Goal: Transaction & Acquisition: Purchase product/service

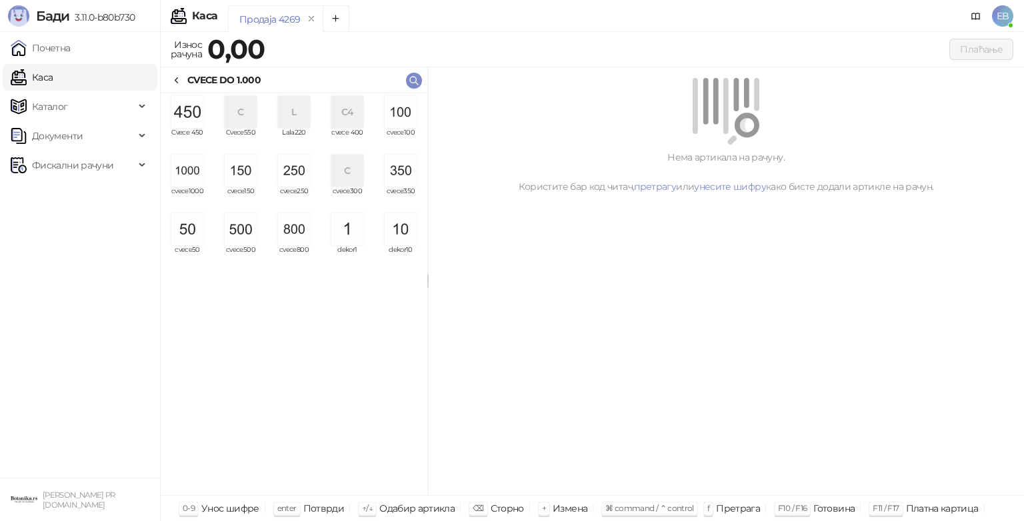
click at [408, 118] on img "grid" at bounding box center [401, 112] width 32 height 32
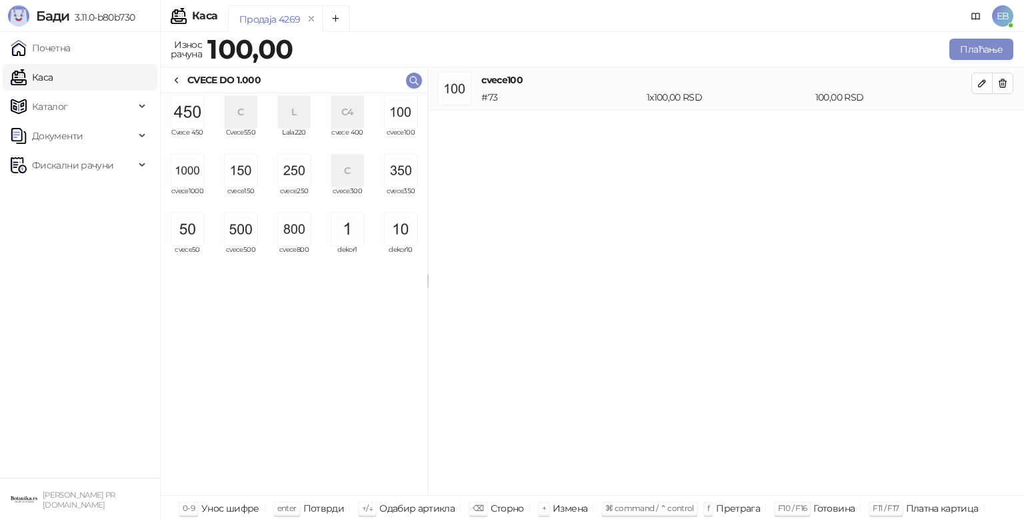
click at [408, 115] on img "grid" at bounding box center [401, 112] width 32 height 32
click at [406, 114] on img "grid" at bounding box center [401, 112] width 32 height 32
click at [185, 175] on img "grid" at bounding box center [187, 171] width 32 height 32
click at [185, 177] on img "grid" at bounding box center [187, 171] width 32 height 32
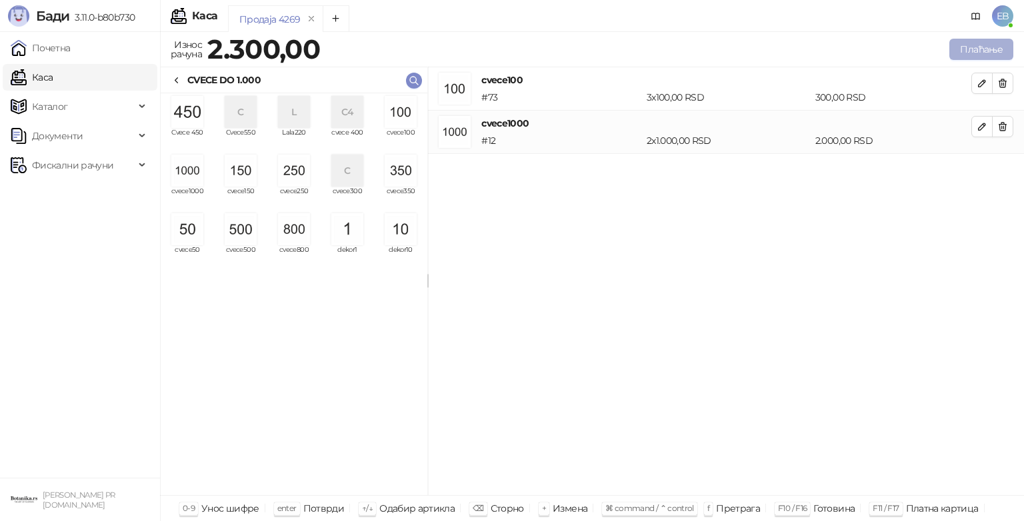
click at [987, 53] on button "Плаћање" at bounding box center [981, 49] width 64 height 21
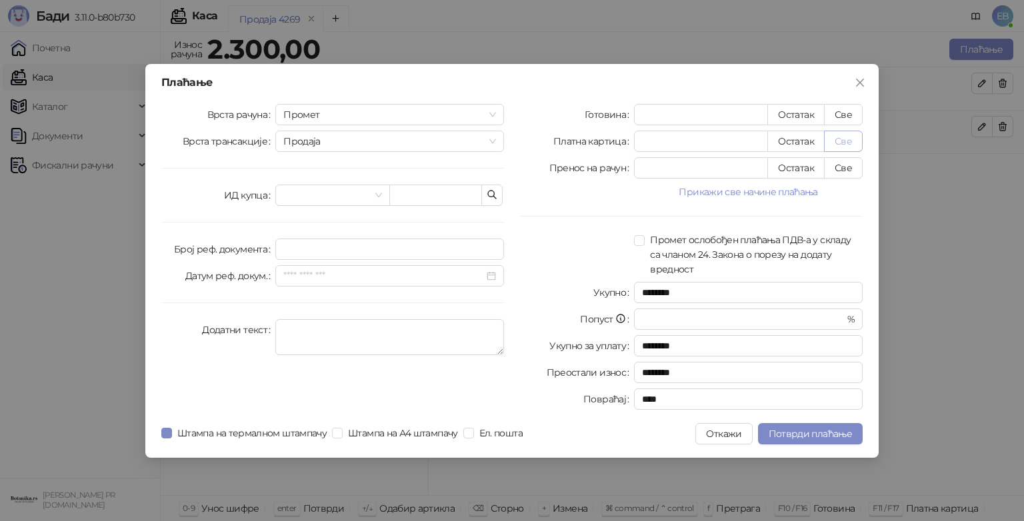
click at [847, 141] on button "Све" at bounding box center [843, 141] width 39 height 21
type input "****"
click at [840, 435] on span "Потврди плаћање" at bounding box center [810, 434] width 83 height 12
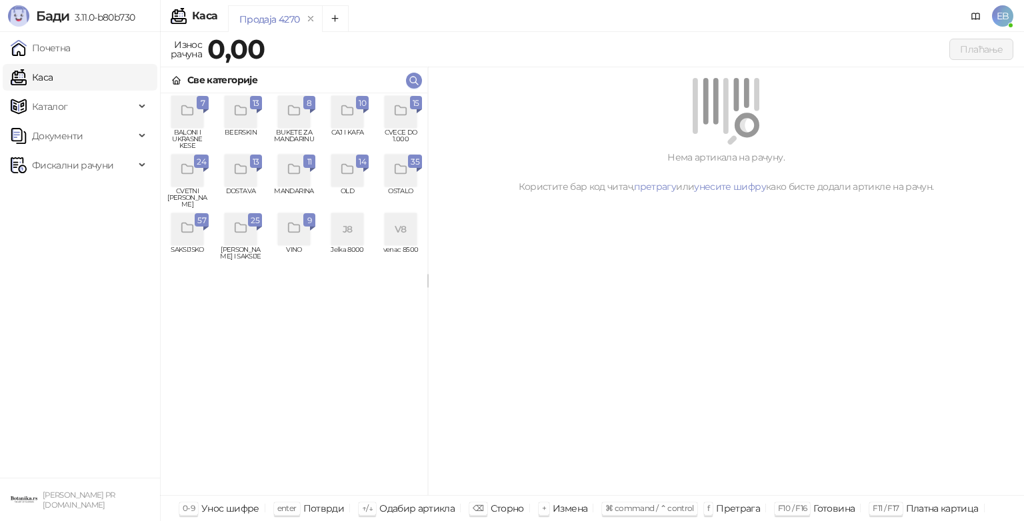
click at [187, 184] on div "grid" at bounding box center [187, 171] width 32 height 32
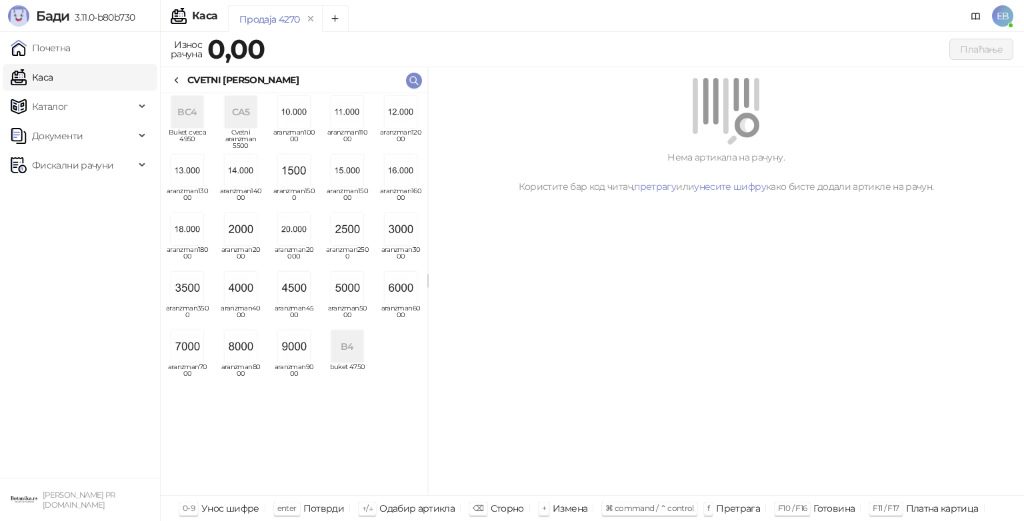
click at [192, 296] on img "grid" at bounding box center [187, 288] width 32 height 32
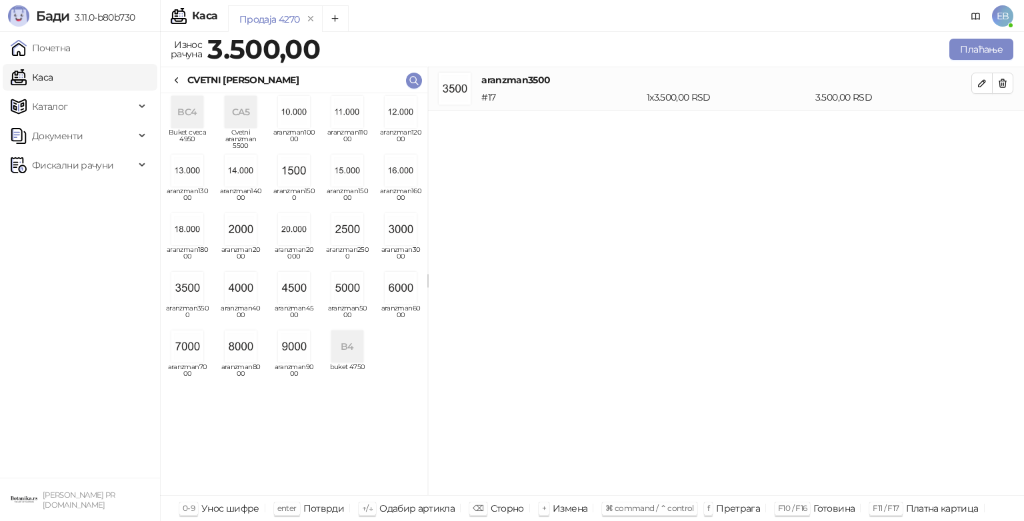
click at [185, 80] on div "CVETNI [PERSON_NAME]" at bounding box center [234, 80] width 127 height 15
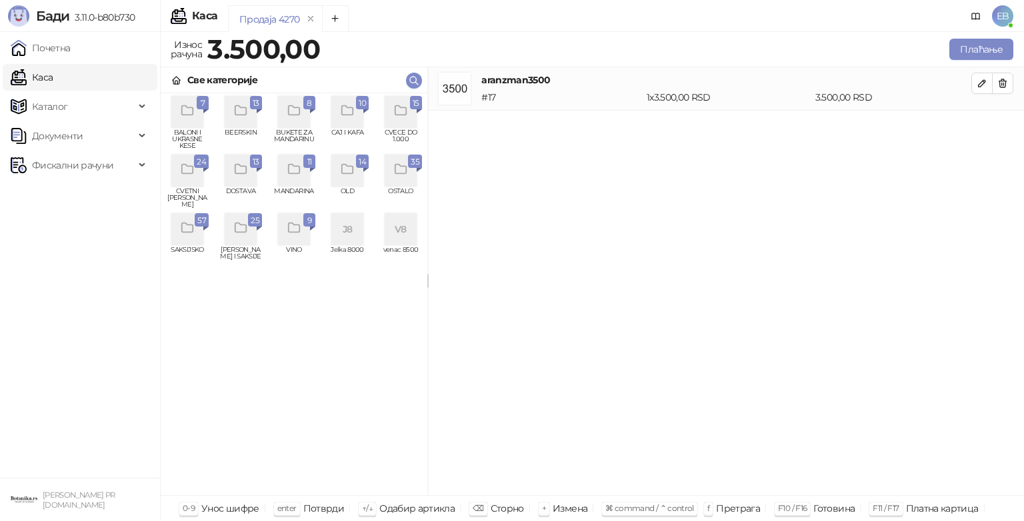
click at [408, 110] on icon "grid" at bounding box center [400, 110] width 15 height 15
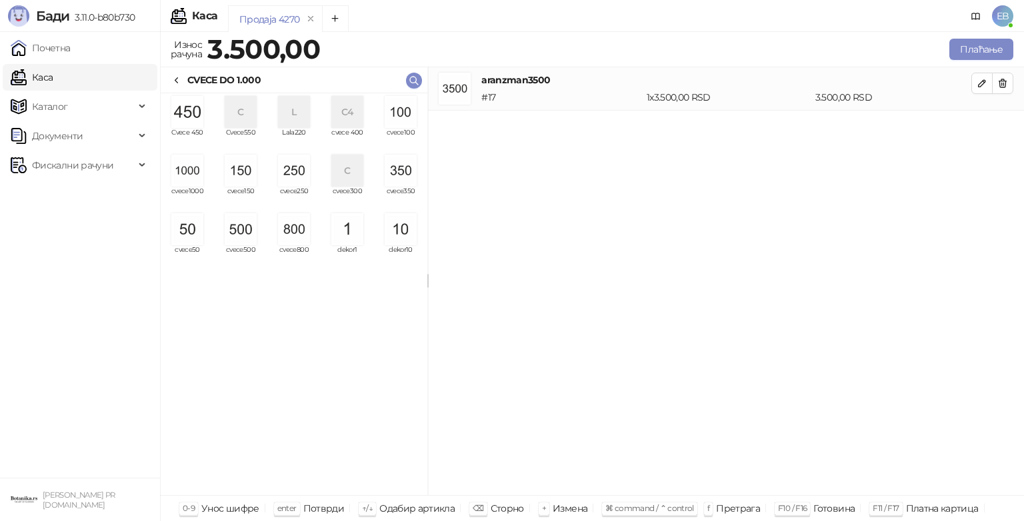
click at [302, 180] on img "grid" at bounding box center [294, 171] width 32 height 32
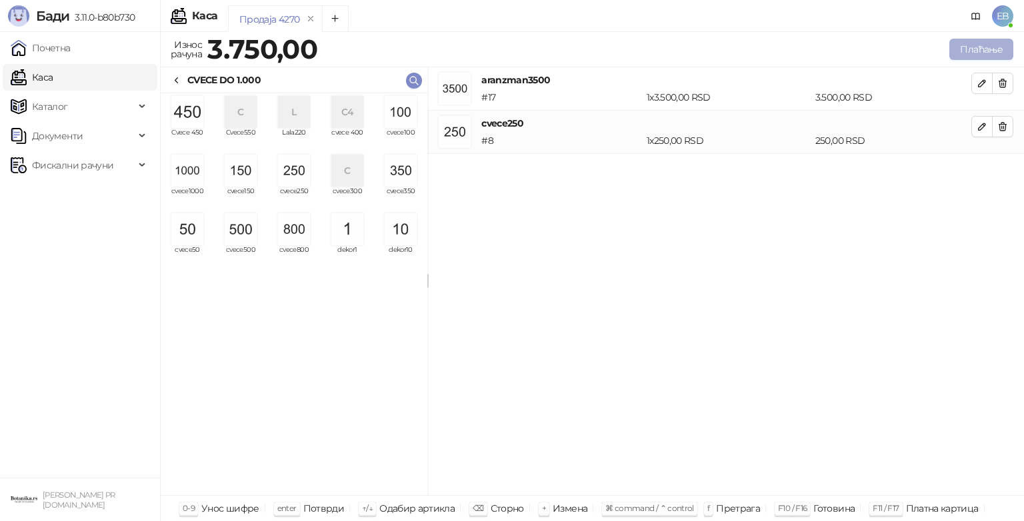
click at [977, 48] on button "Плаћање" at bounding box center [981, 49] width 64 height 21
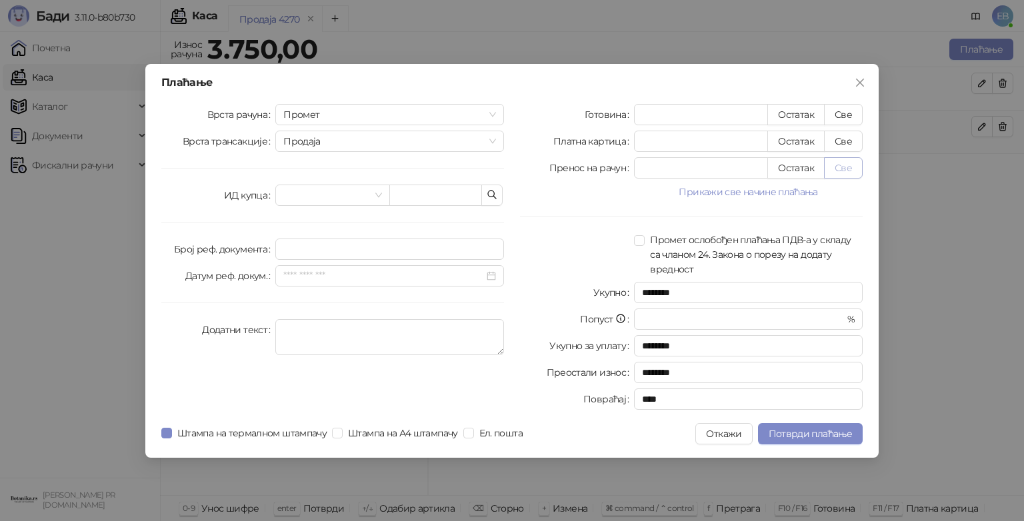
click at [847, 167] on button "Све" at bounding box center [843, 167] width 39 height 21
type input "****"
click at [843, 434] on span "Потврди плаћање" at bounding box center [810, 434] width 83 height 12
